Goal: Task Accomplishment & Management: Use online tool/utility

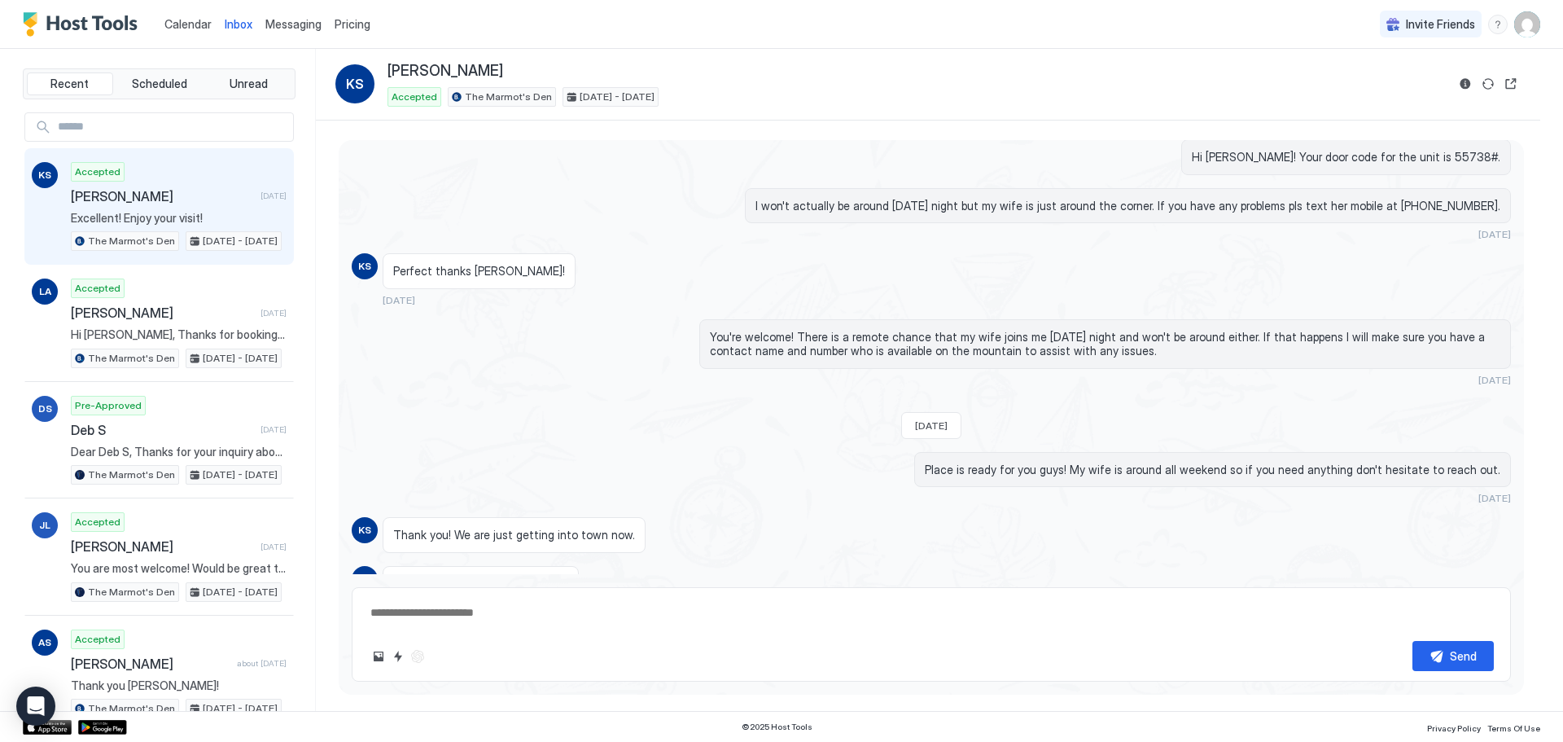
scroll to position [820, 0]
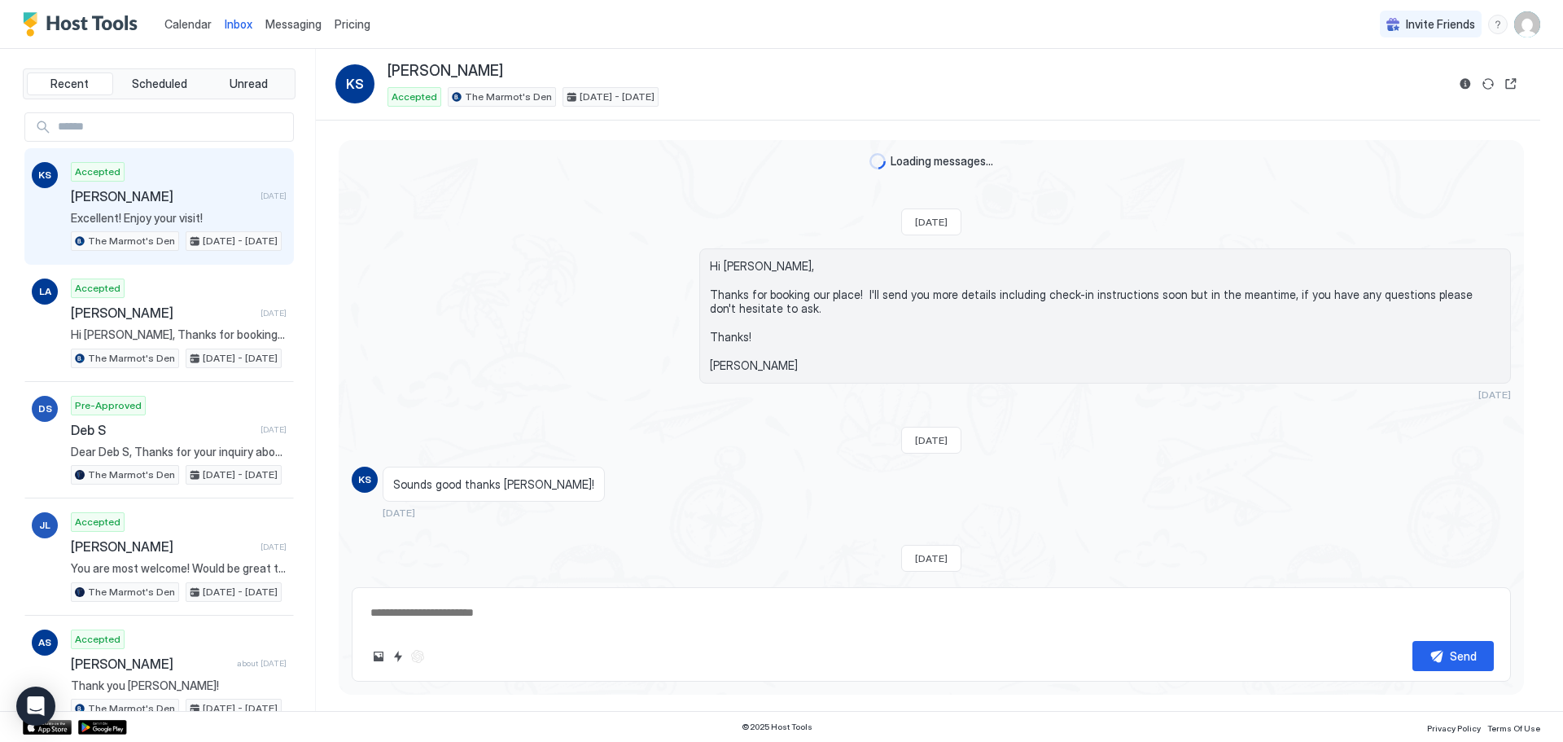
scroll to position [983, 0]
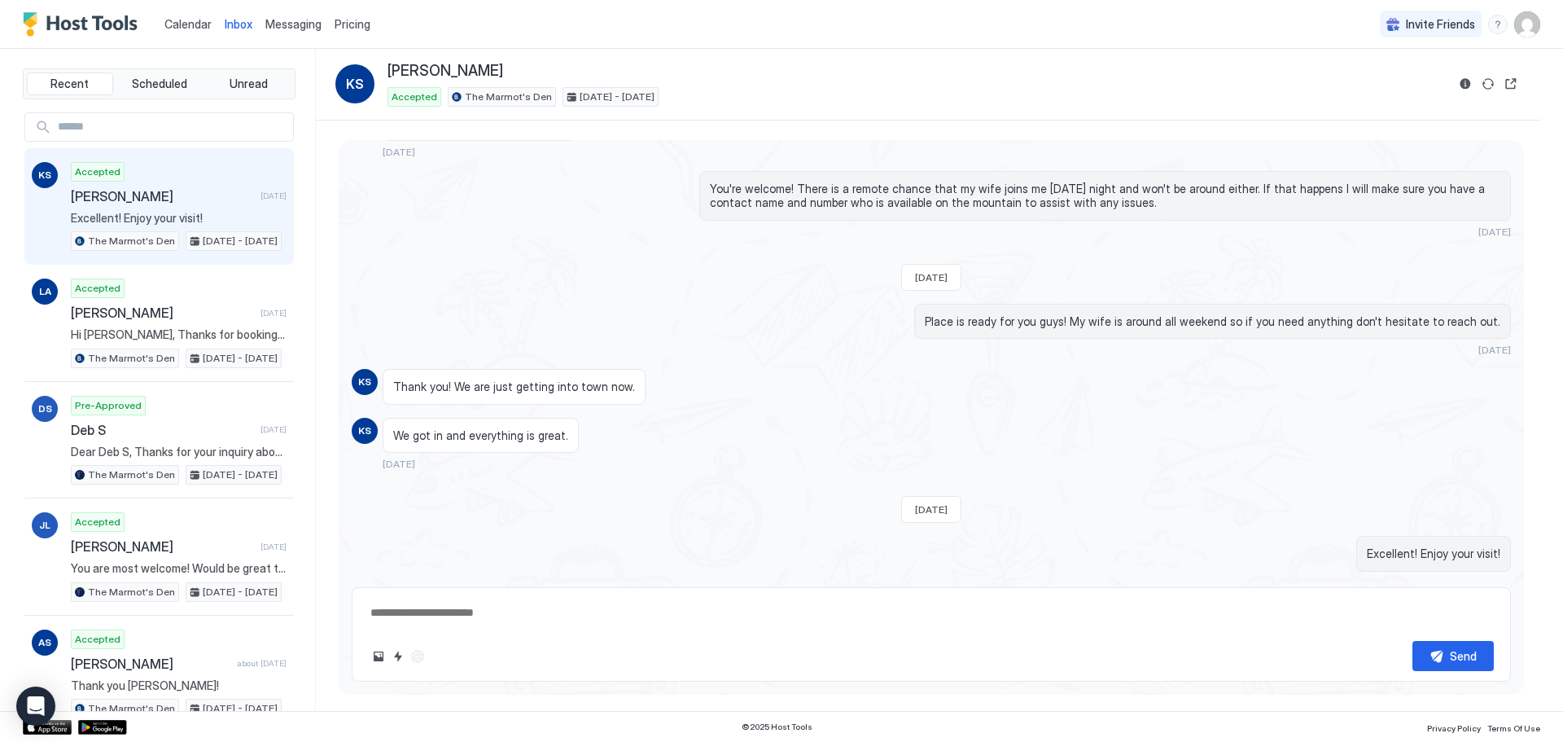
type textarea "*"
click at [183, 26] on span "Calendar" at bounding box center [187, 24] width 47 height 14
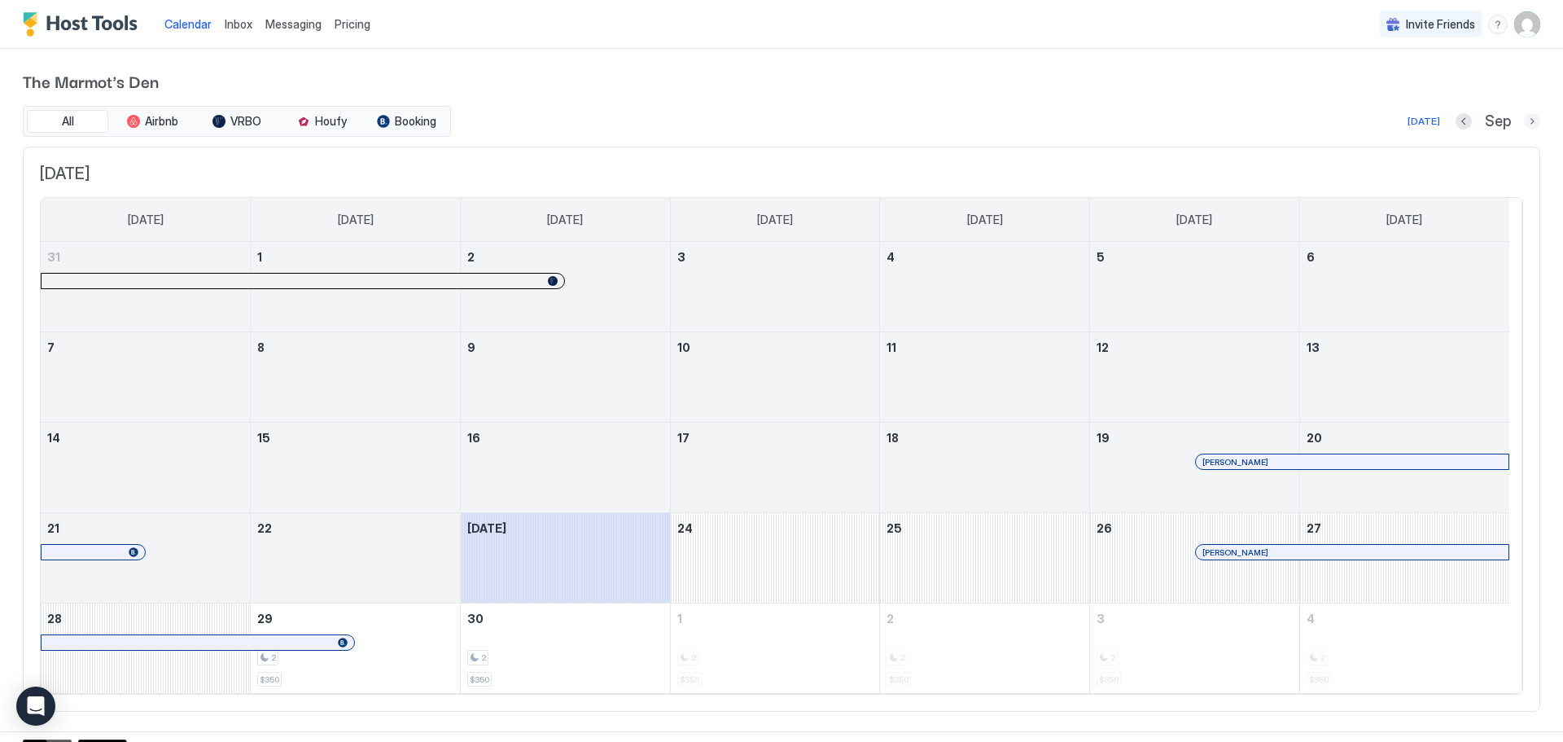
click at [1524, 122] on button "Next month" at bounding box center [1532, 121] width 16 height 16
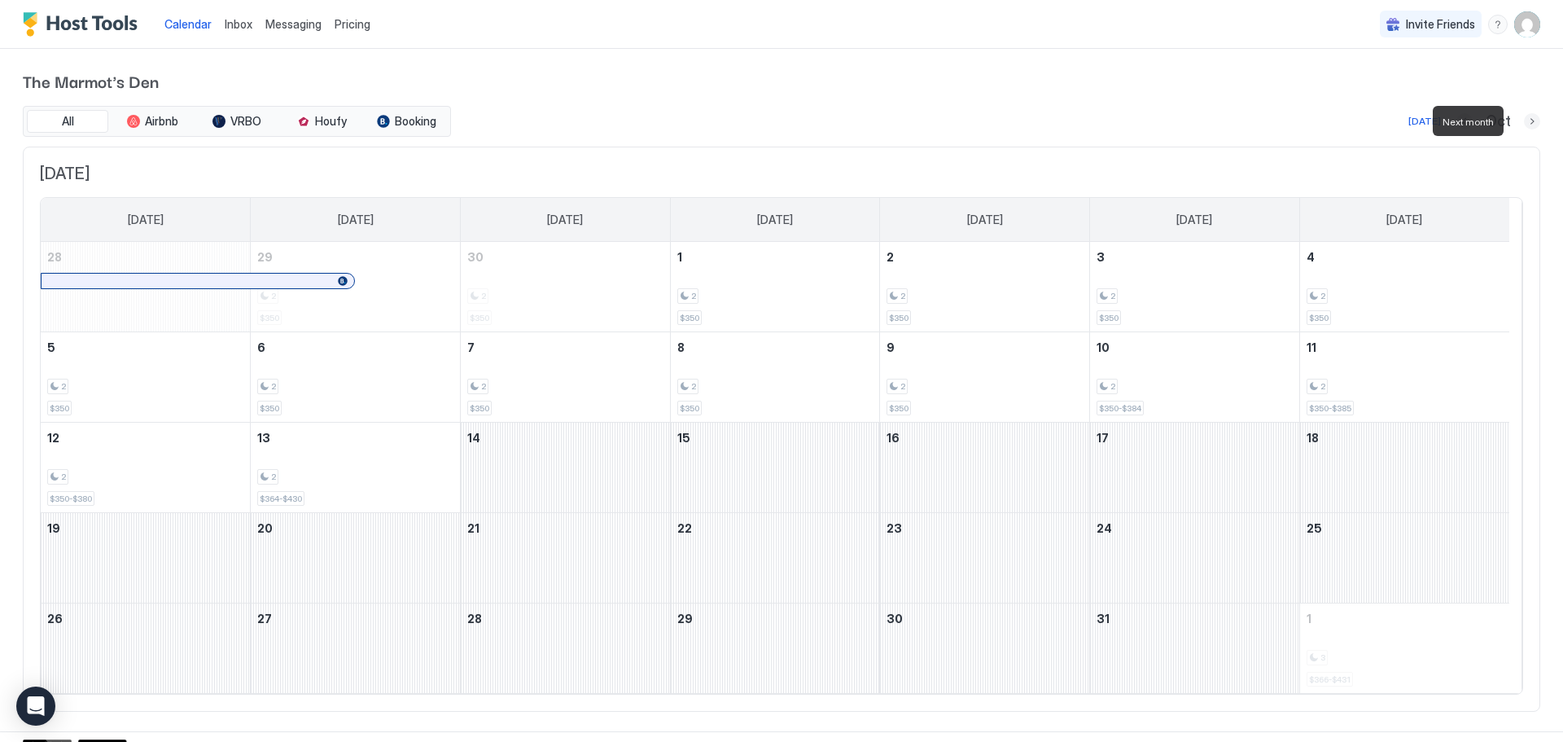
click at [1527, 122] on button "Next month" at bounding box center [1532, 121] width 16 height 16
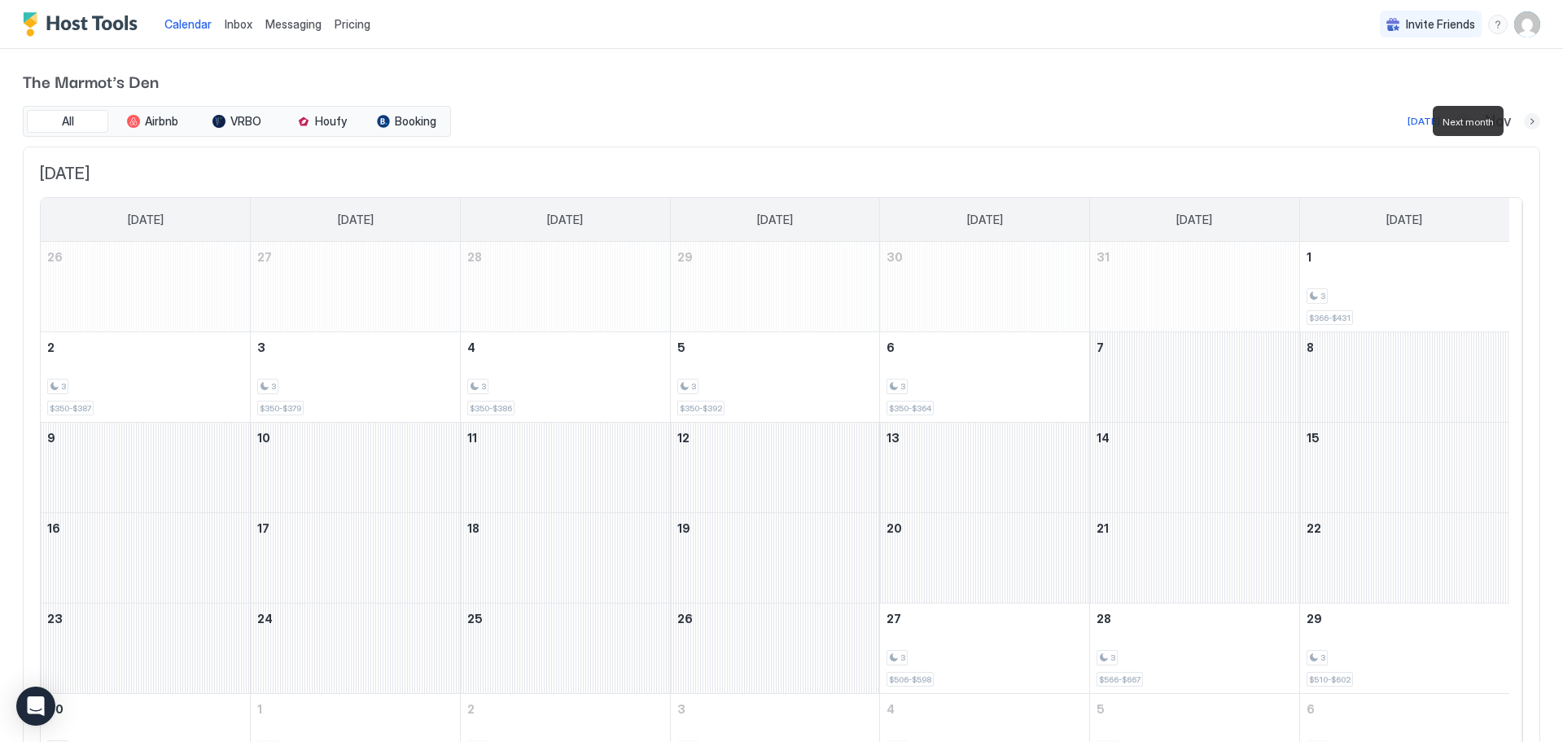
click at [1524, 120] on button "Next month" at bounding box center [1532, 121] width 16 height 16
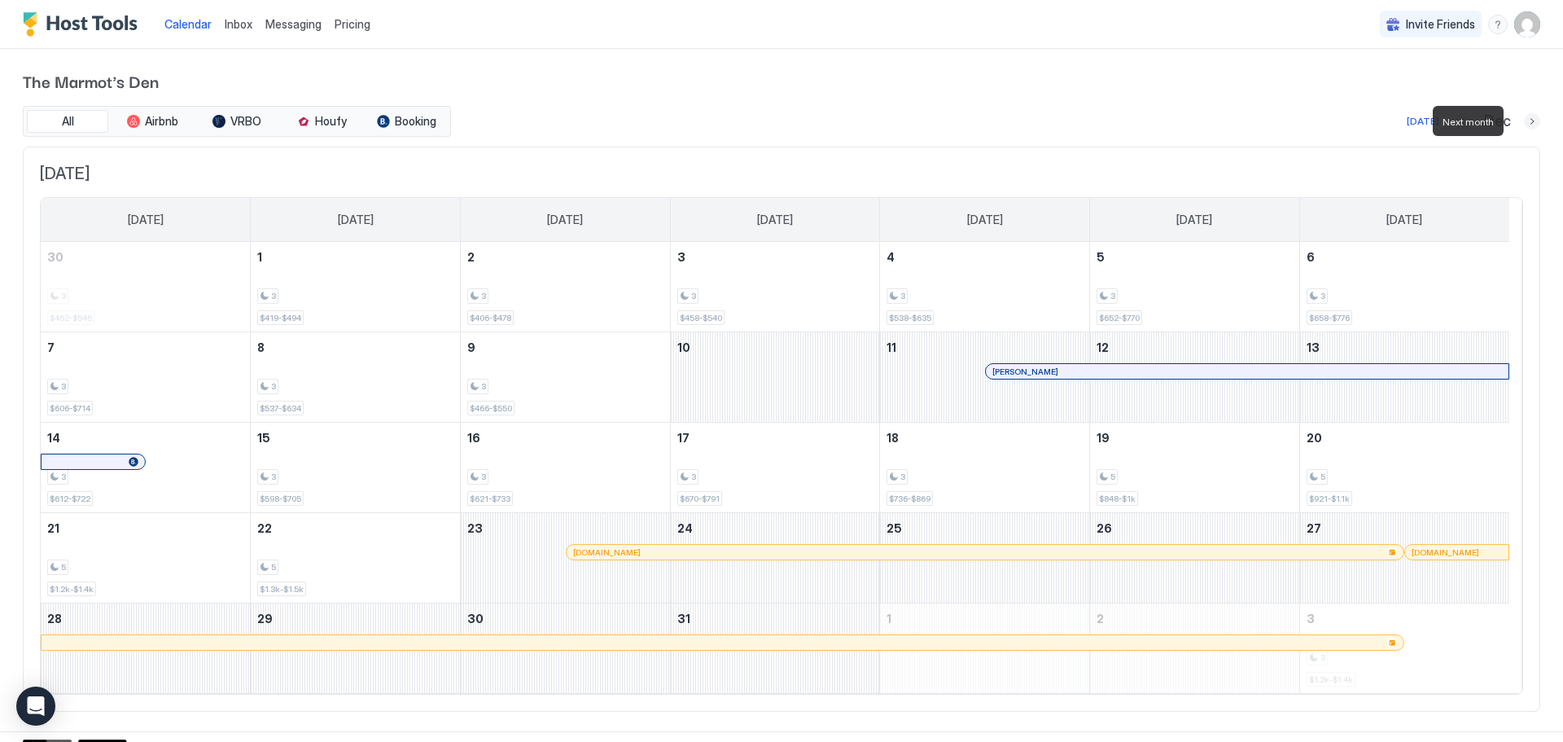
click at [1524, 120] on button "Next month" at bounding box center [1532, 121] width 16 height 16
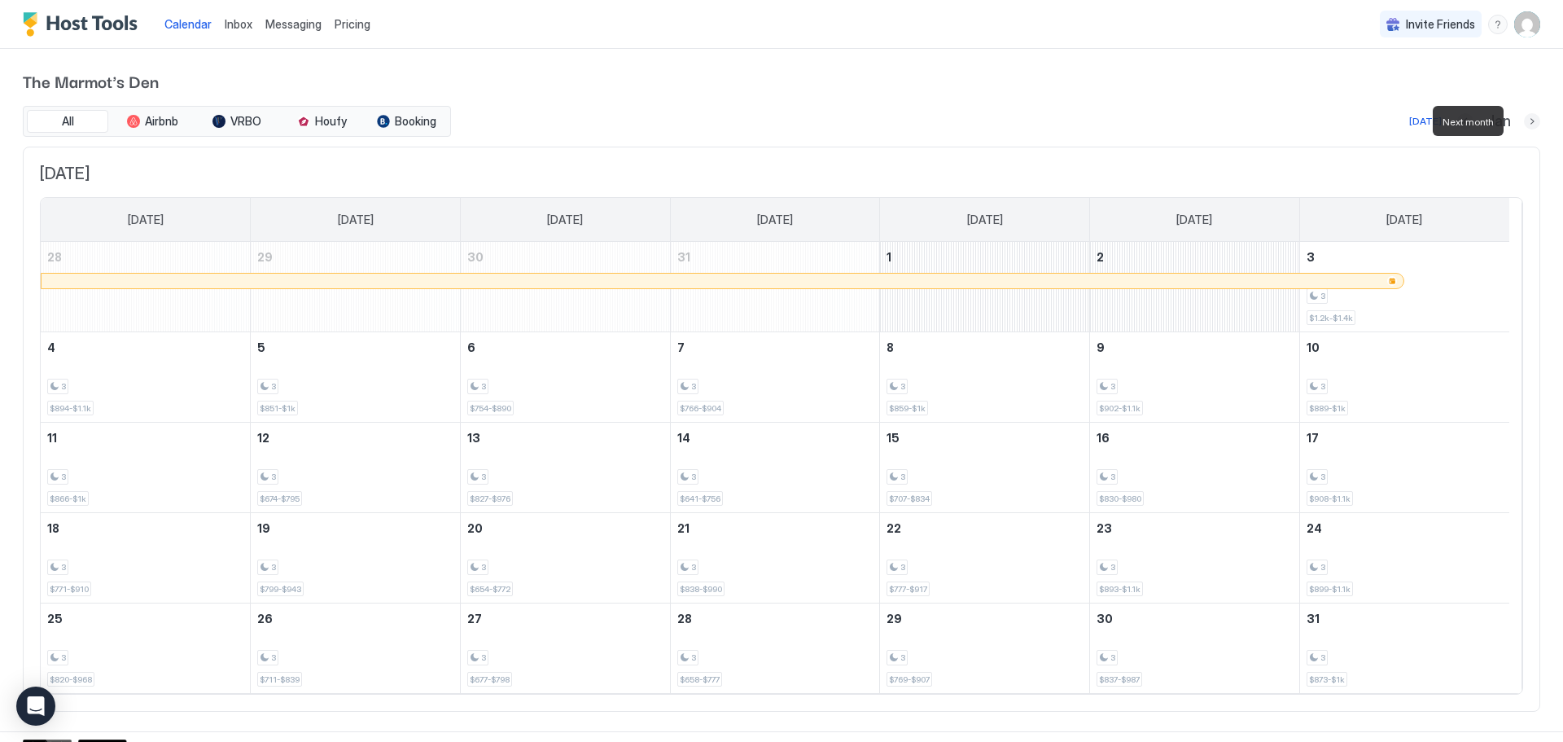
click at [1524, 120] on button "Next month" at bounding box center [1532, 121] width 16 height 16
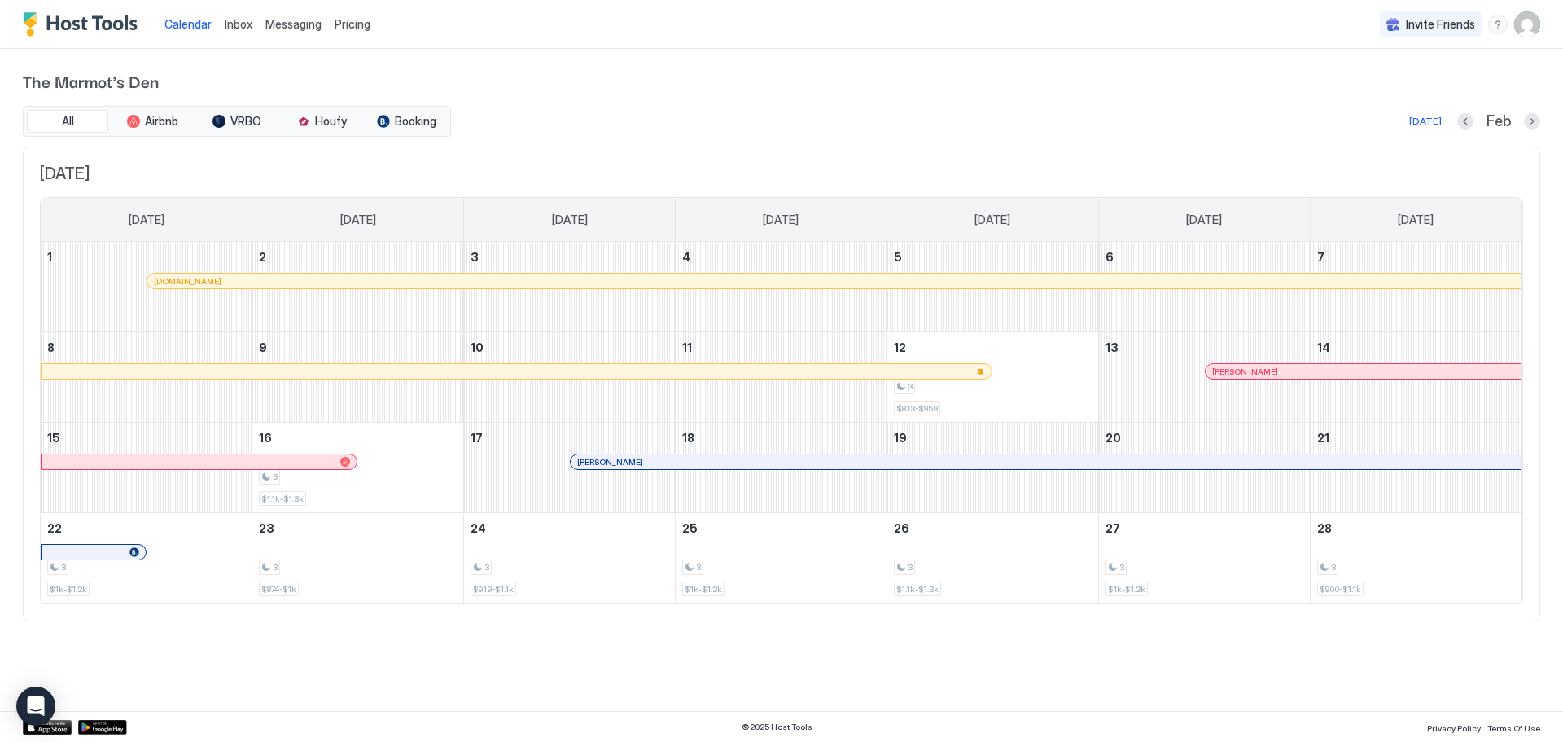
click at [1518, 120] on div "Feb" at bounding box center [1498, 121] width 83 height 19
click at [1533, 122] on button "Next month" at bounding box center [1532, 121] width 16 height 16
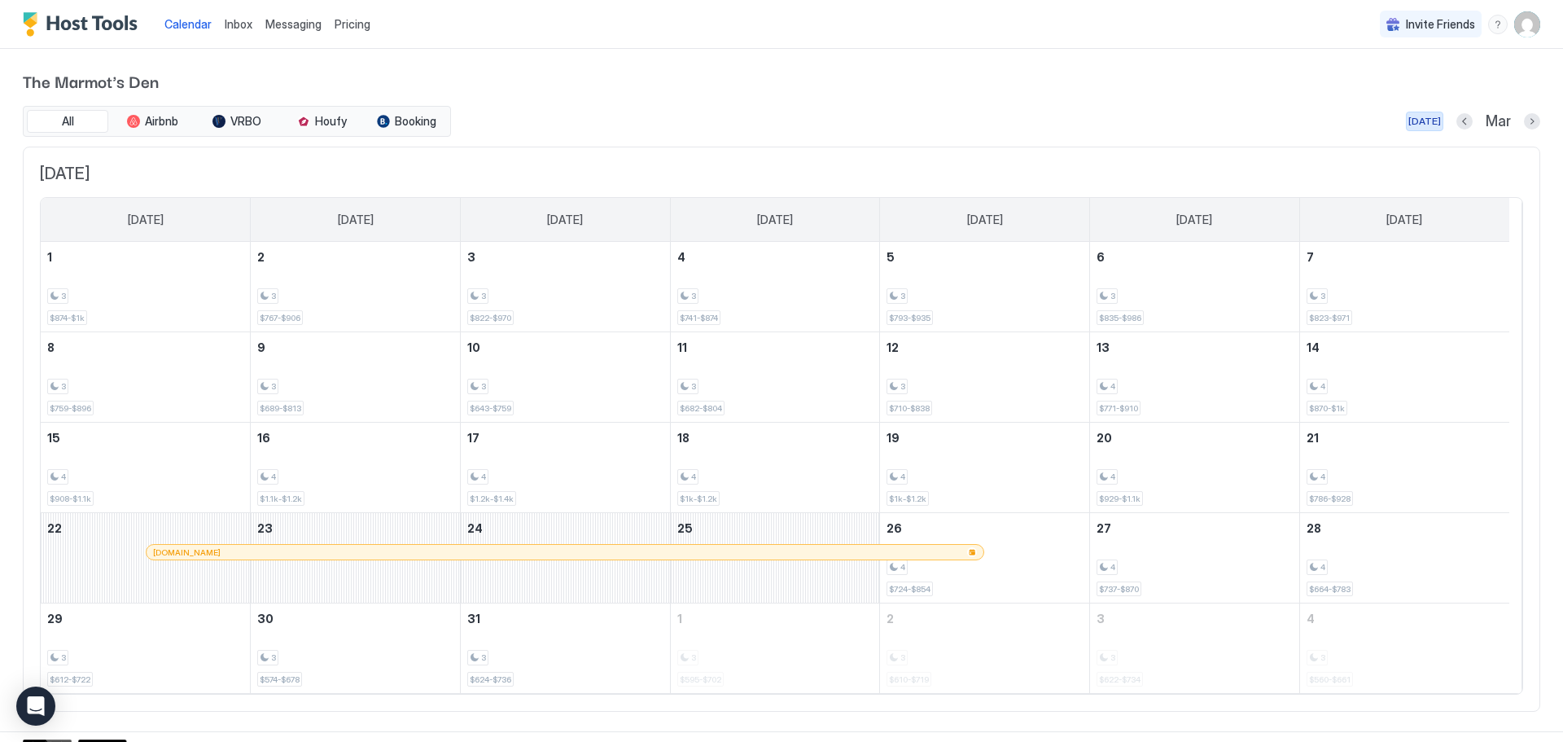
click at [1415, 122] on div "[DATE]" at bounding box center [1424, 121] width 33 height 15
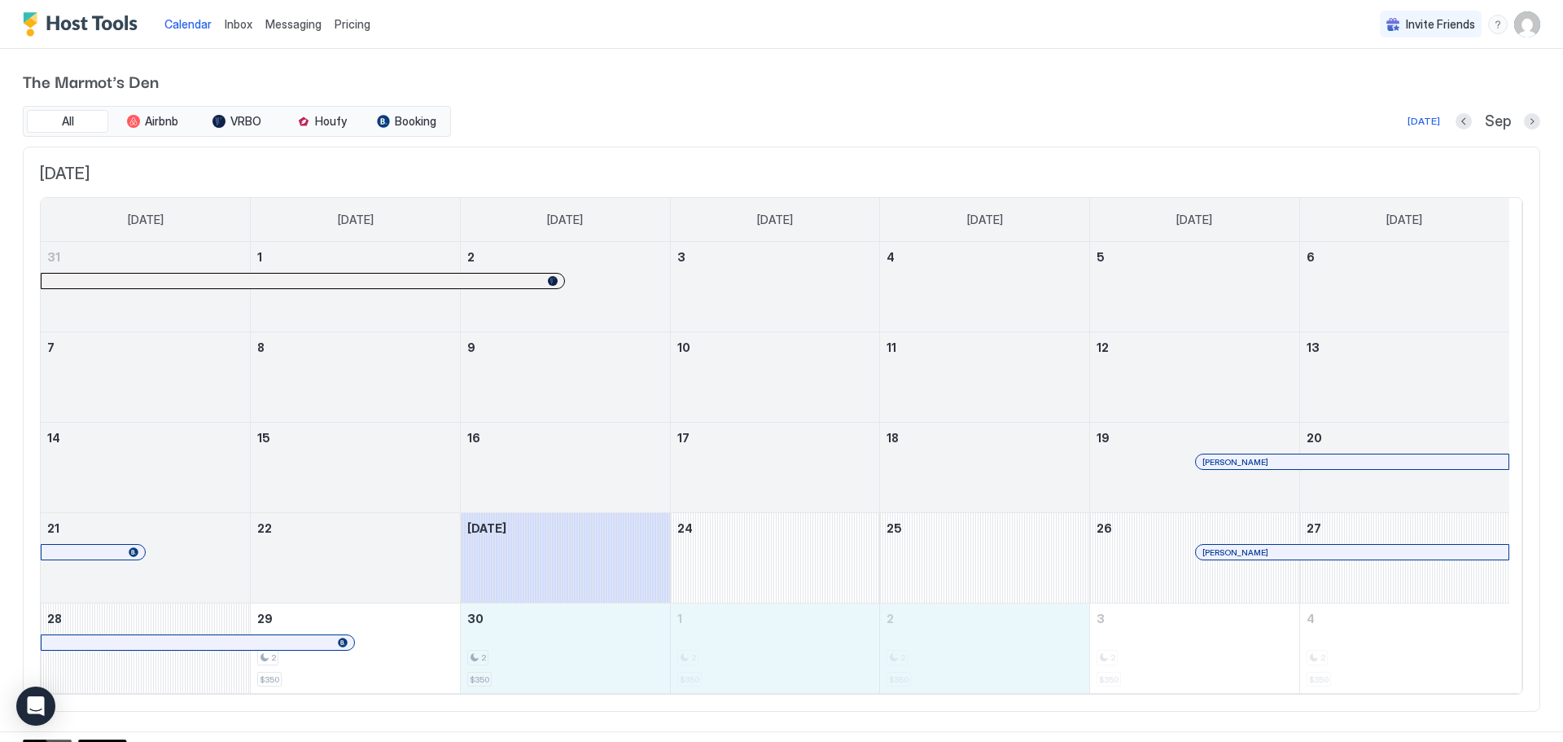
drag, startPoint x: 581, startPoint y: 651, endPoint x: 966, endPoint y: 644, distance: 384.3
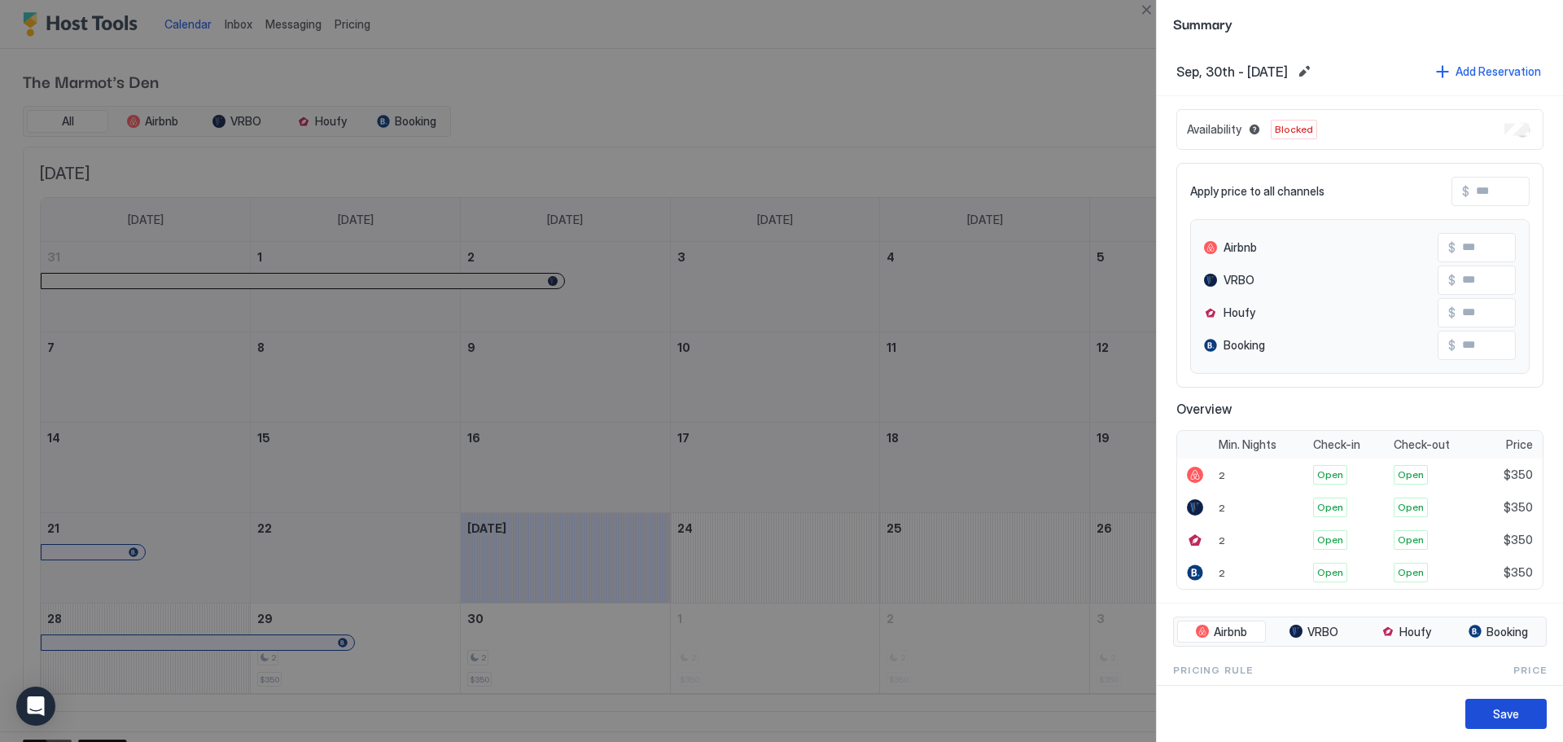
click at [1507, 716] on div "Save" at bounding box center [1506, 713] width 26 height 17
click at [1509, 710] on div "Save" at bounding box center [1506, 713] width 26 height 17
click at [1511, 707] on div "Save" at bounding box center [1506, 713] width 26 height 17
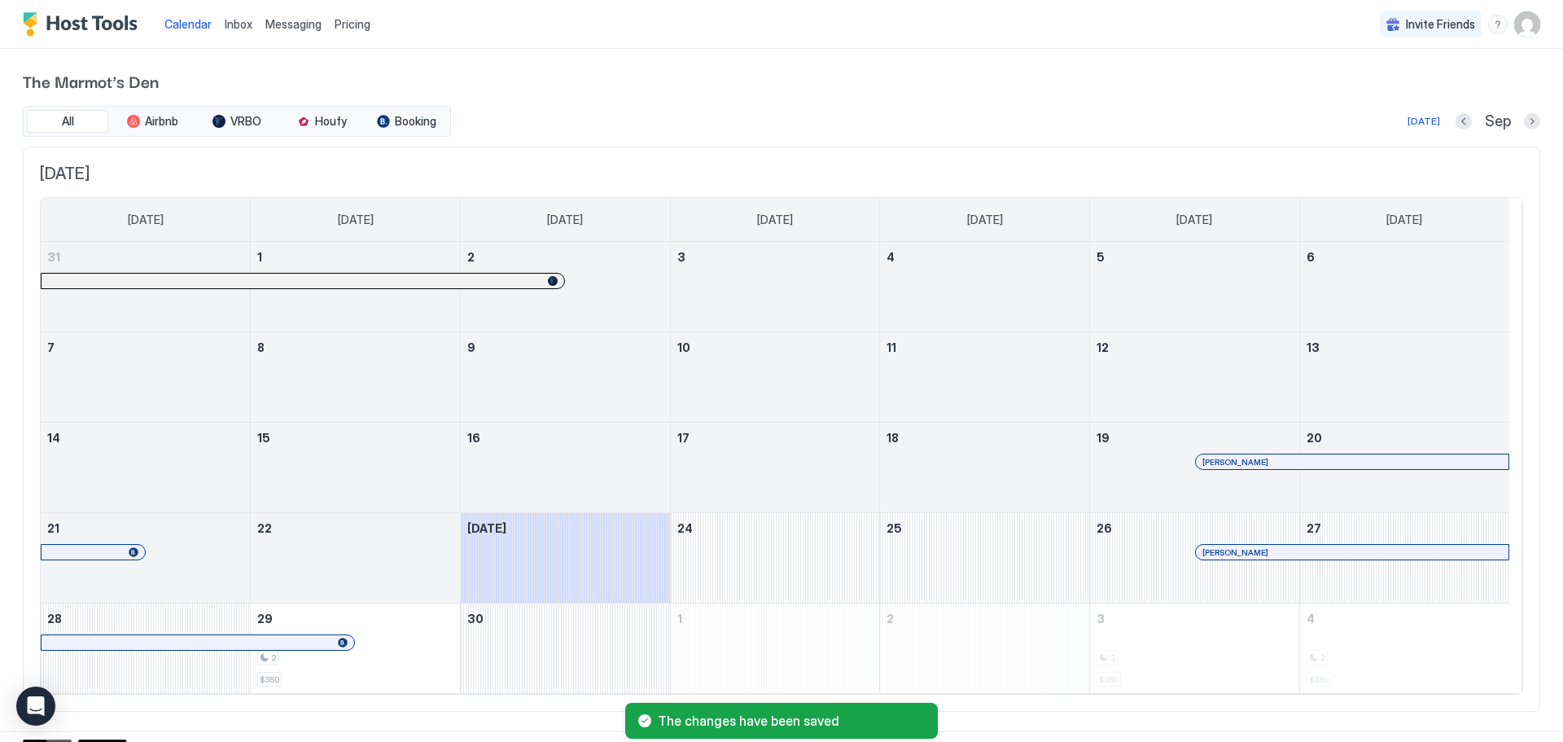
scroll to position [19, 0]
